Goal: Find specific page/section: Find specific page/section

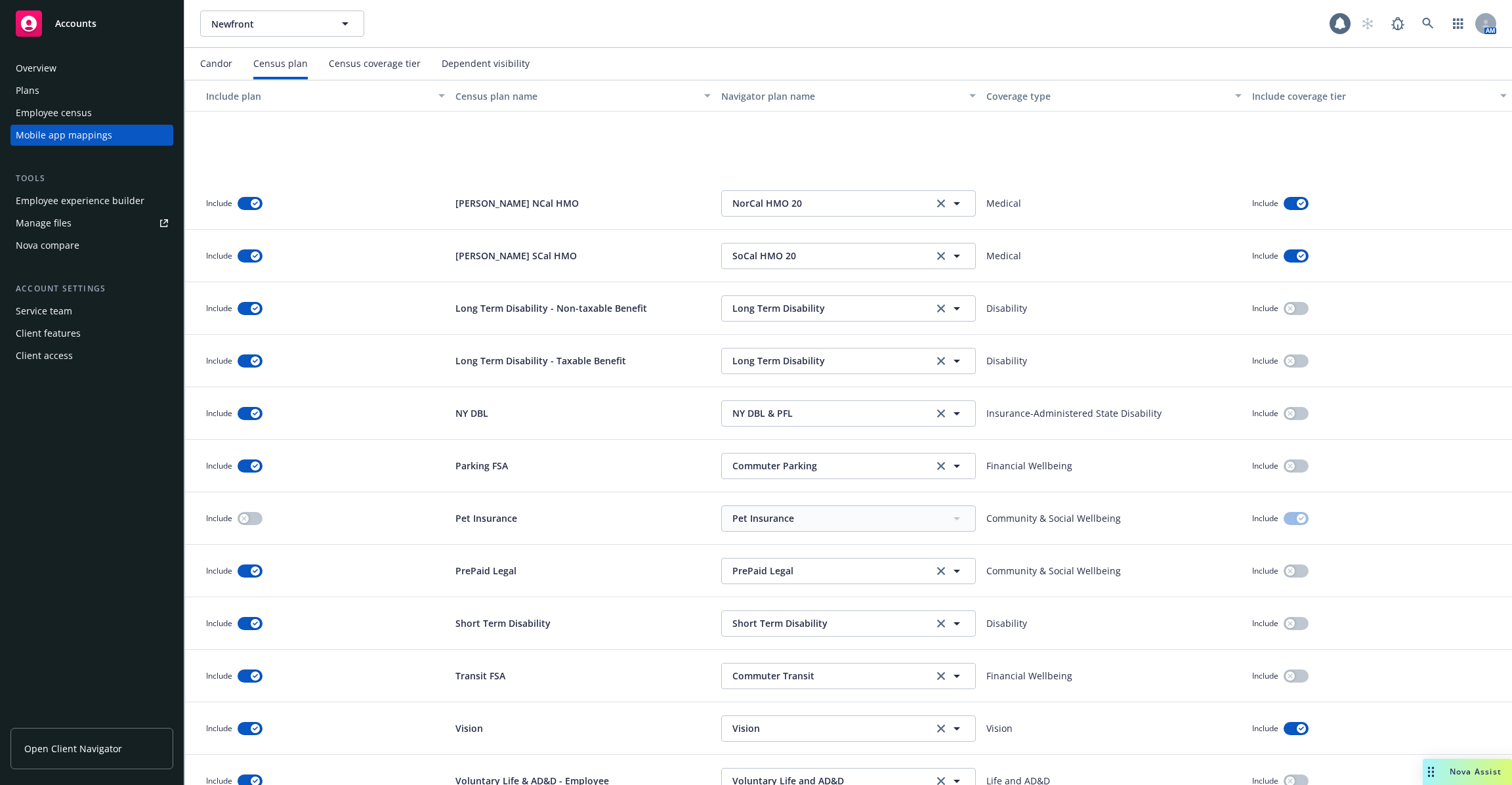
scroll to position [1111, 0]
